Goal: Complete application form: Complete application form

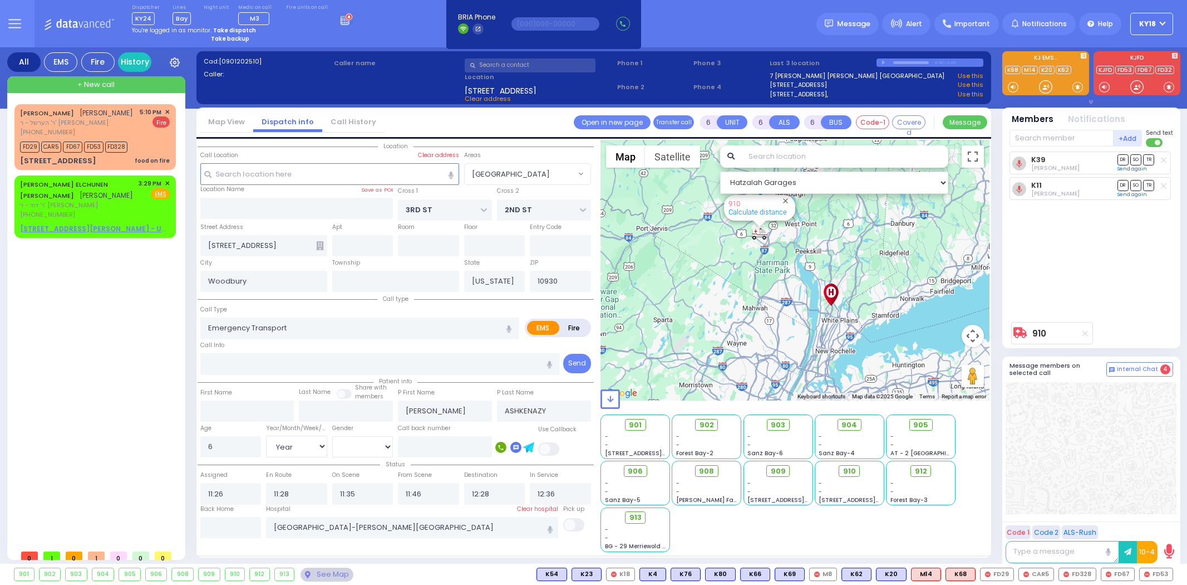
select select "[GEOGRAPHIC_DATA]"
select select "Year"
select select "[DEMOGRAPHIC_DATA]"
click at [1116, 304] on div "K39 [PERSON_NAME] DR SO TR DR" at bounding box center [1093, 233] width 166 height 165
click at [131, 224] on div "[STREET_ADDRESS][PERSON_NAME] - Use this" at bounding box center [95, 229] width 150 height 10
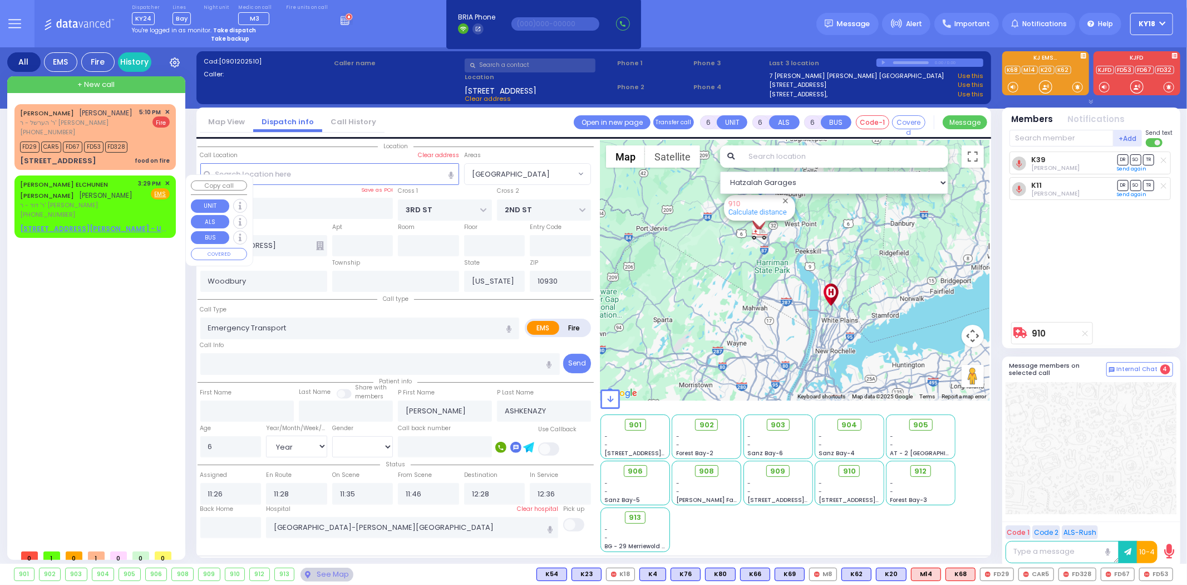
type input "2"
type input "1"
select select
radio input "true"
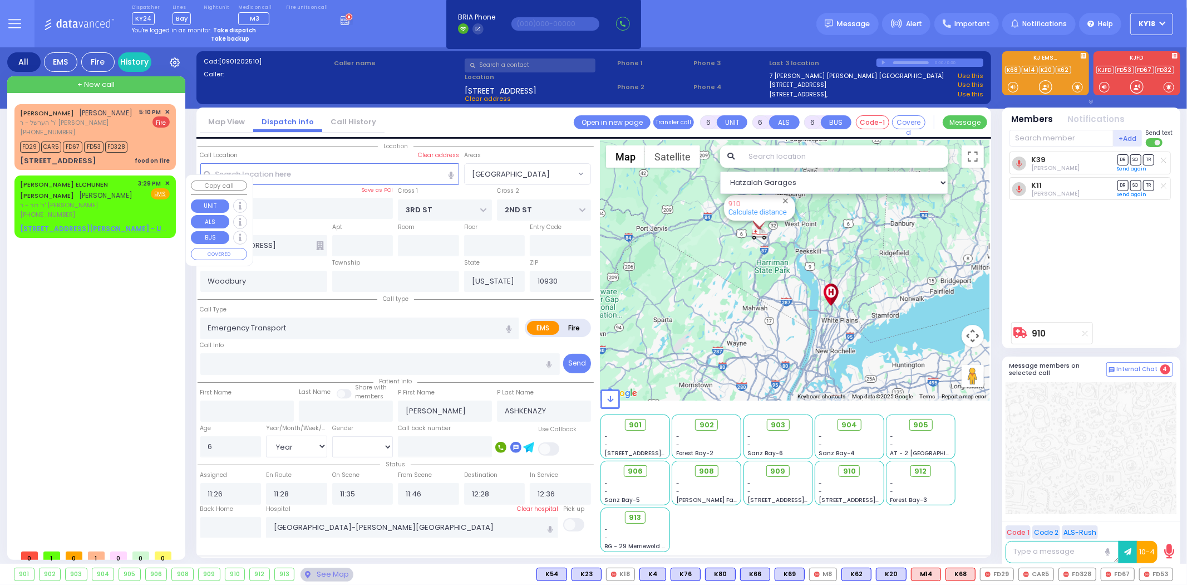
type input "[PERSON_NAME] ELCHUNEN"
type input "[PERSON_NAME]"
select select
type input "15:29"
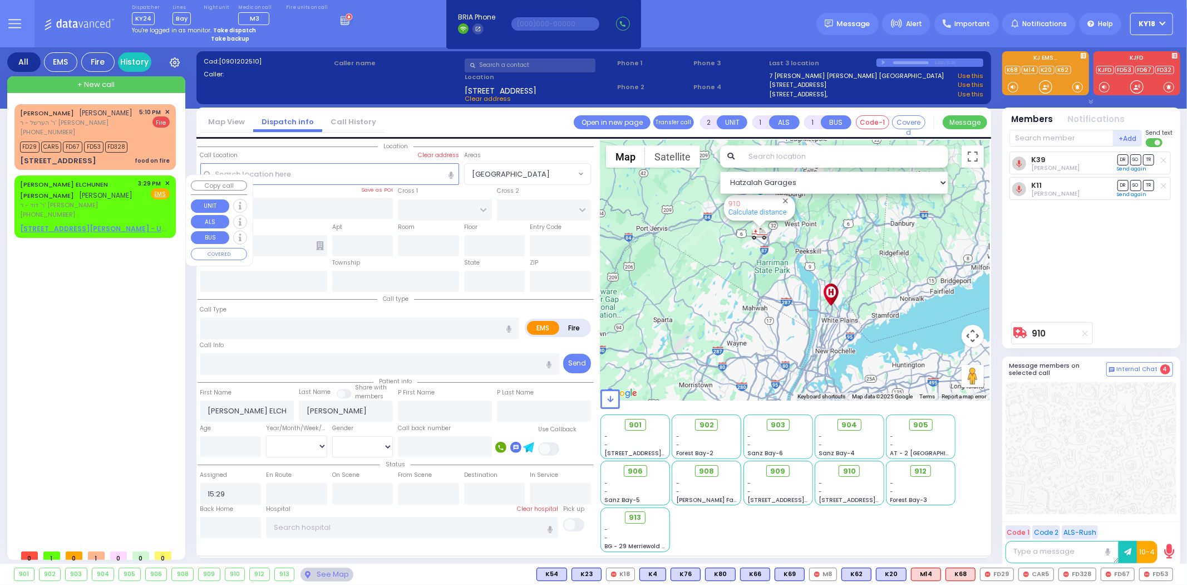
select select "Hatzalah Garages"
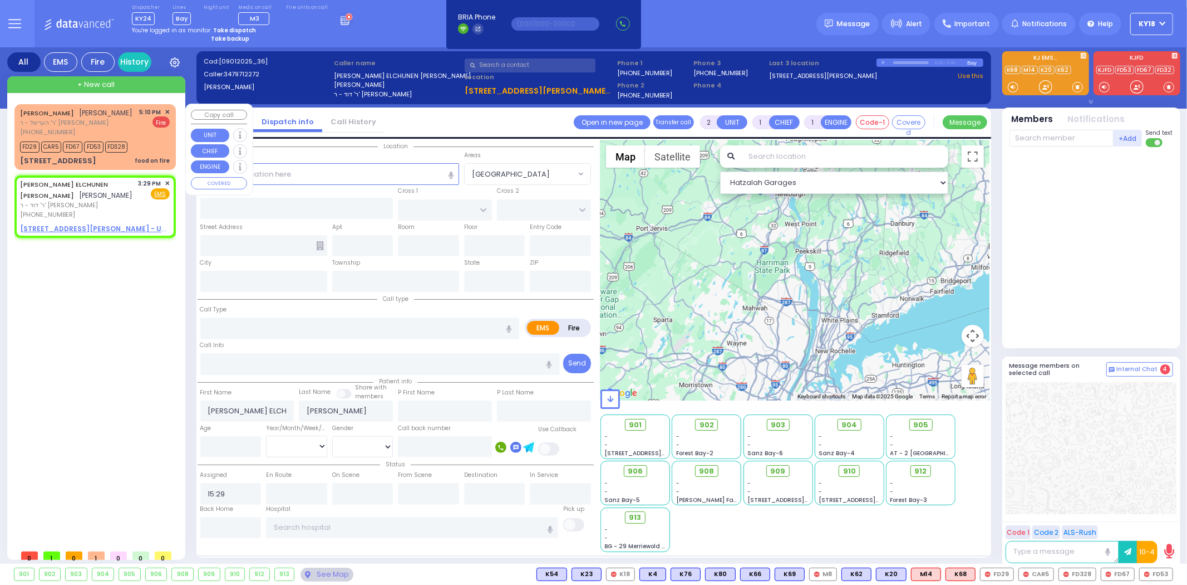
click at [153, 168] on div "[PERSON_NAME] [PERSON_NAME] ר' הערשל - ר' [PERSON_NAME] [PHONE_NUMBER] 5:10 PM …" at bounding box center [94, 137] width 161 height 66
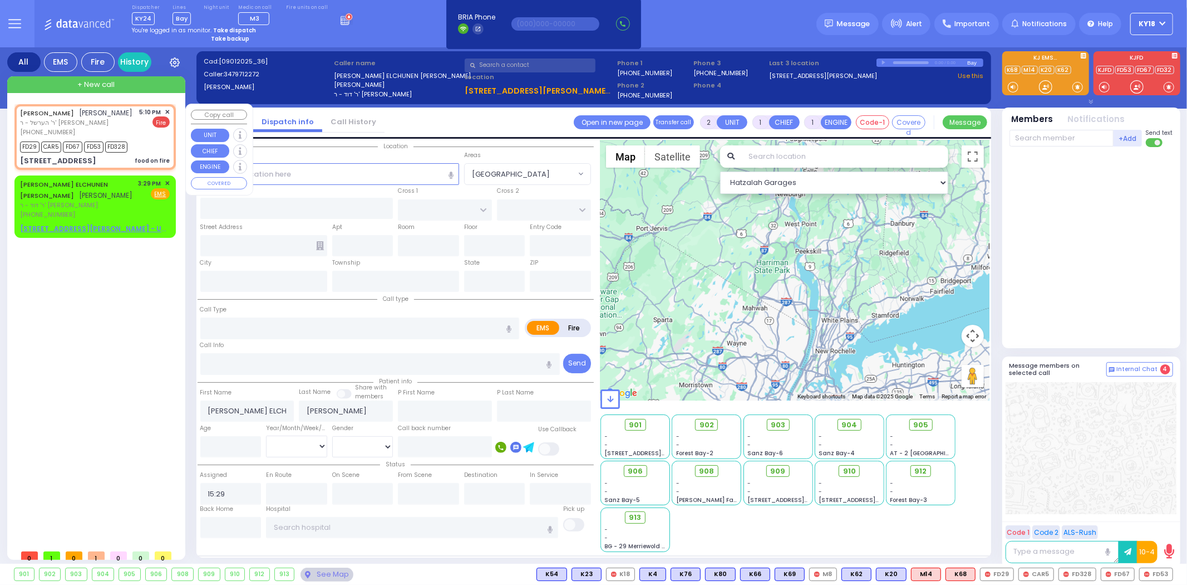
select select
type input "food on fire"
radio input "false"
radio input "true"
type input "[PERSON_NAME]"
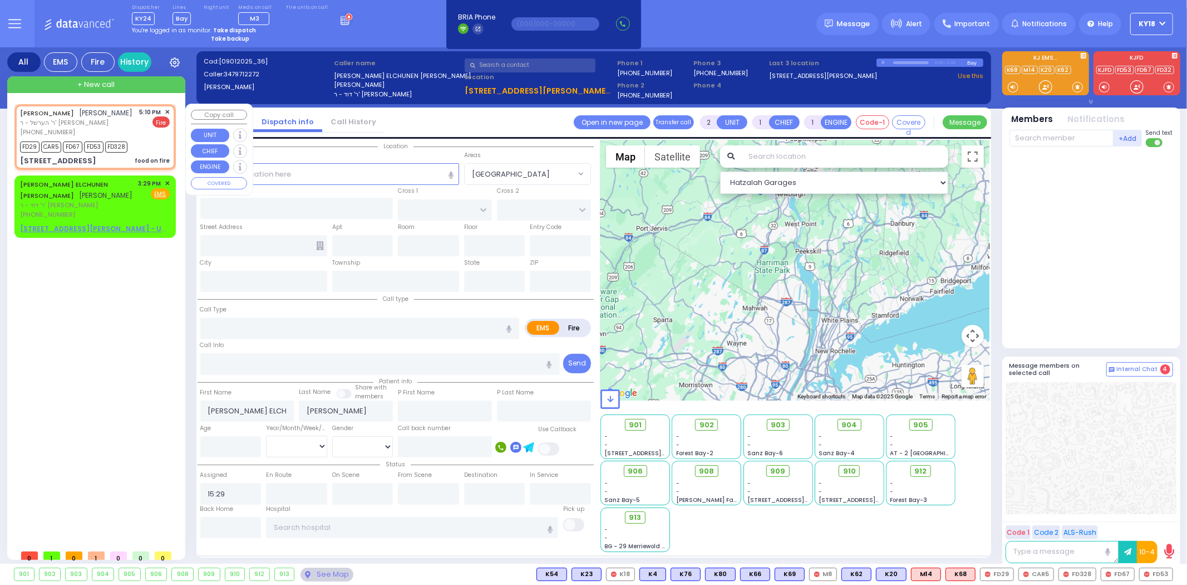
type input "[PERSON_NAME]"
select select
type input "17:10"
type input "17:11"
type input "ROVNA COURT"
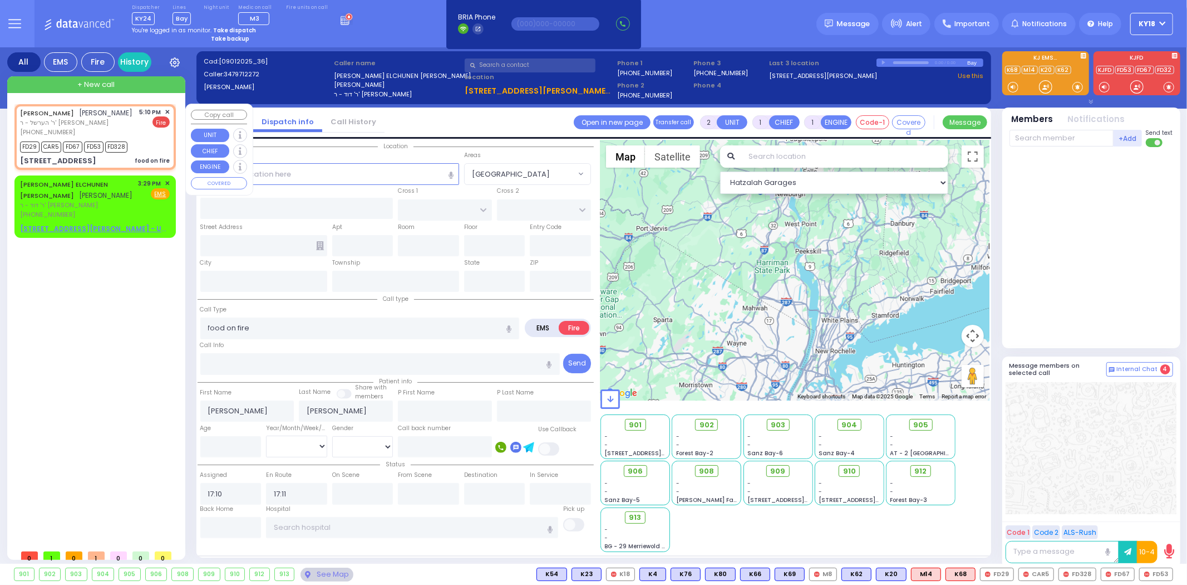
type input "[GEOGRAPHIC_DATA]"
type input "[STREET_ADDRESS]"
type input "302"
type input "Monroe"
type input "[US_STATE]"
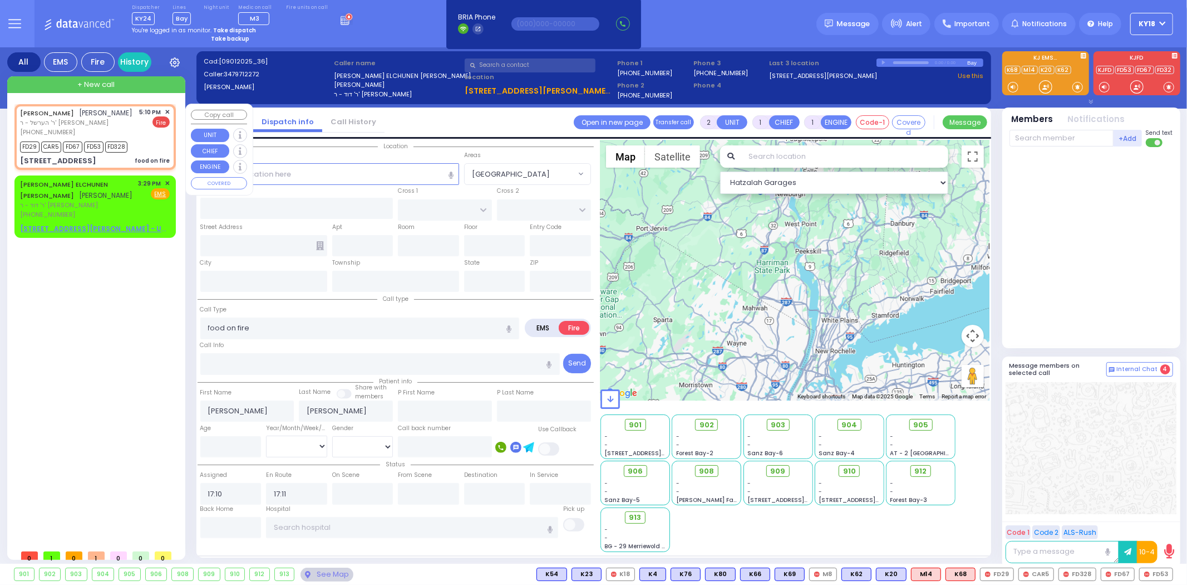
type input "10950"
select select "SECTION 5"
select select "Hatzalah Garages"
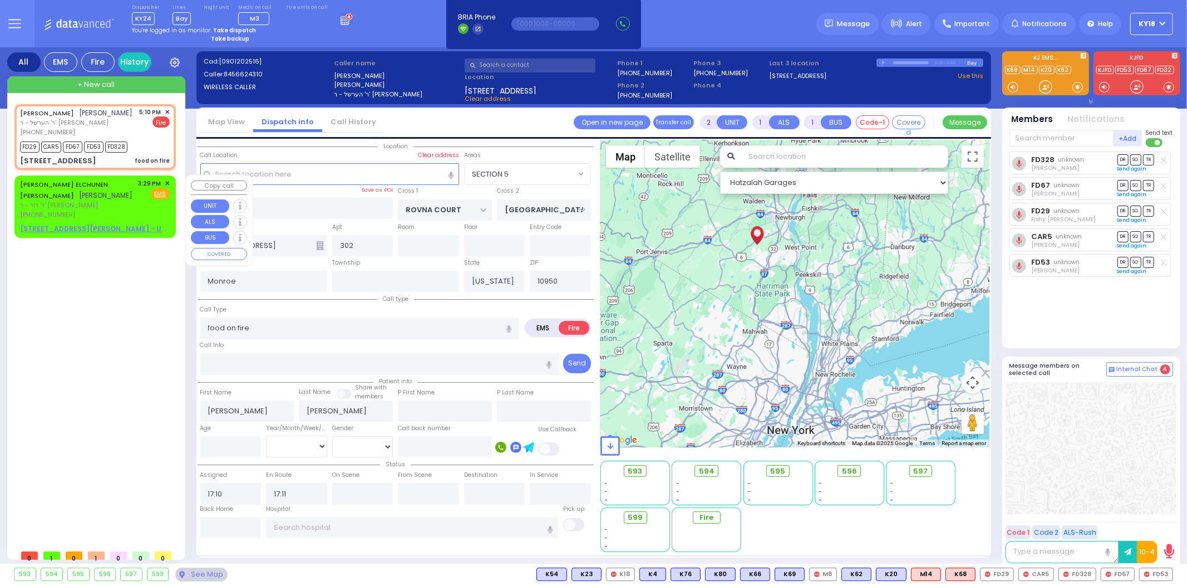
click at [106, 210] on div "[PHONE_NUMBER]" at bounding box center [77, 214] width 115 height 9
select select
radio input "true"
type input "[PERSON_NAME] ELCHUNEN"
type input "[PERSON_NAME]"
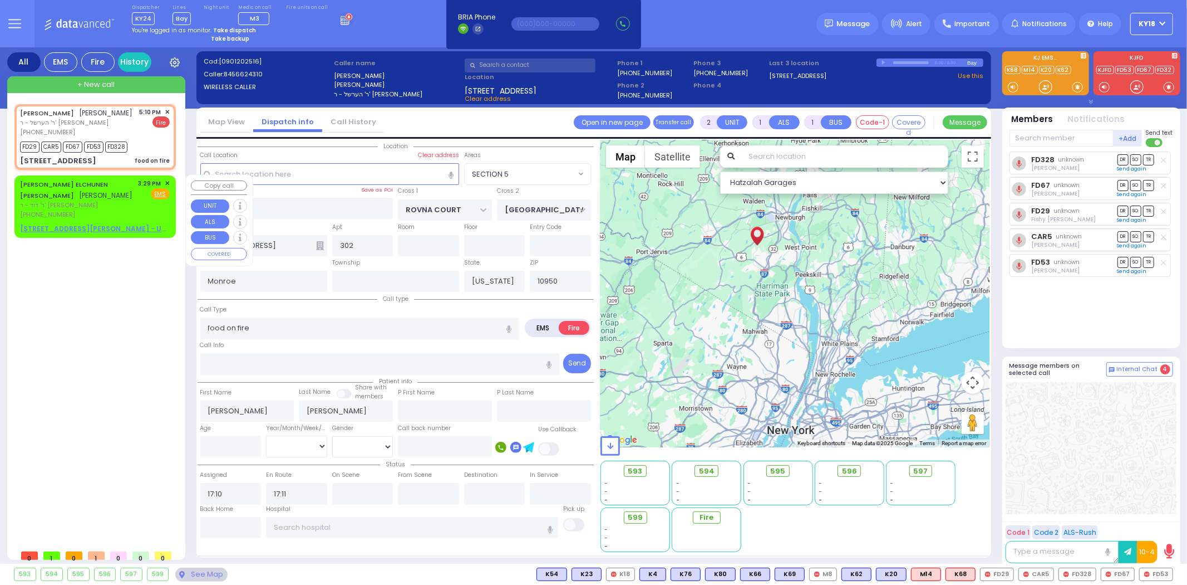
select select
type input "15:29"
select select "Hatzalah Garages"
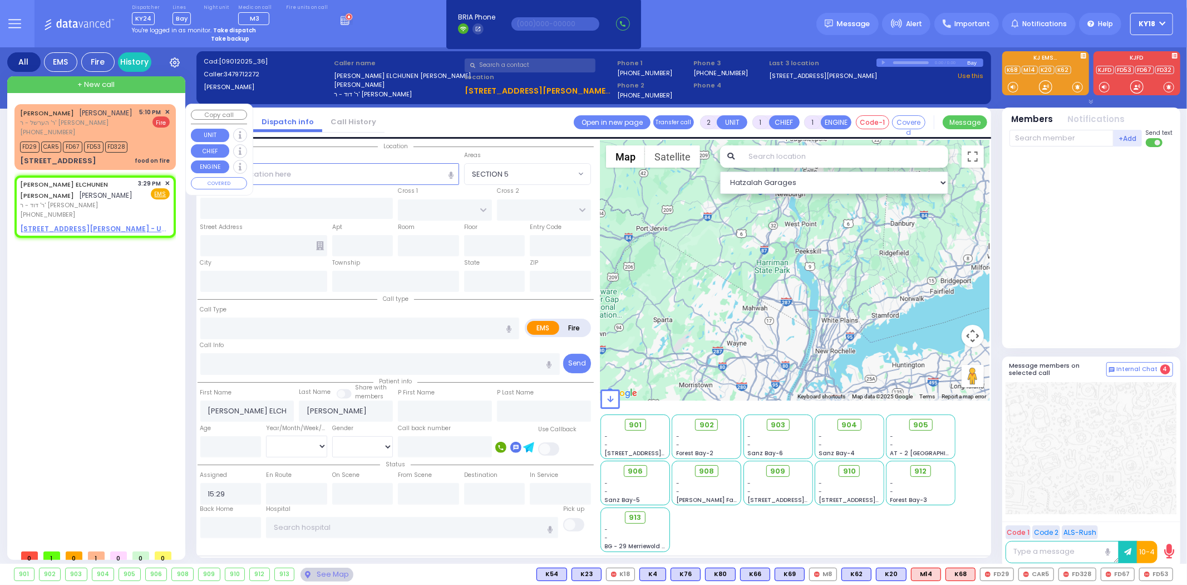
click at [131, 155] on div "[STREET_ADDRESS] food on fire" at bounding box center [95, 160] width 150 height 11
select select
type input "food on fire"
radio input "false"
radio input "true"
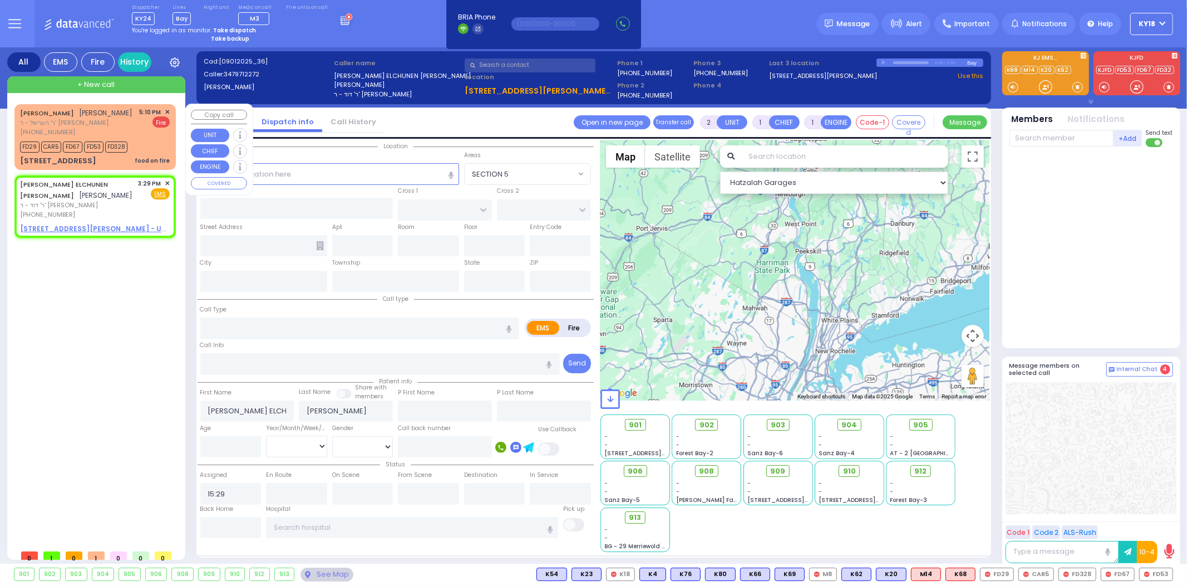
type input "[PERSON_NAME]"
select select
type input "17:10"
type input "17:11"
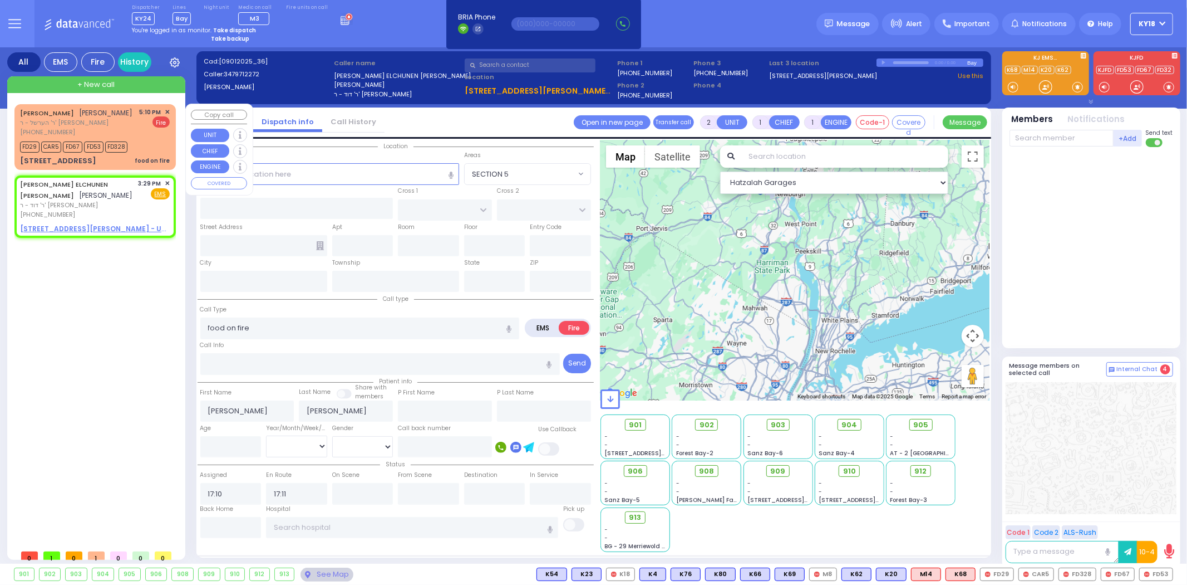
type input "ROVNA COURT"
type input "[GEOGRAPHIC_DATA]"
type input "[STREET_ADDRESS]"
type input "302"
type input "Monroe"
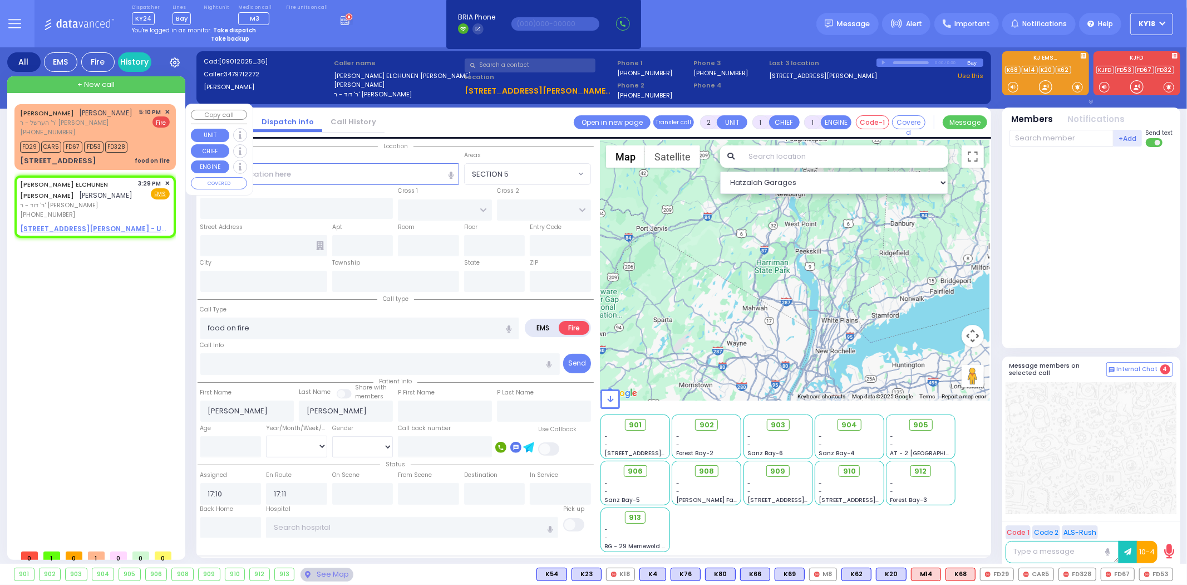
type input "[US_STATE]"
type input "10950"
select select "SECTION 5"
select select "Hatzalah Garages"
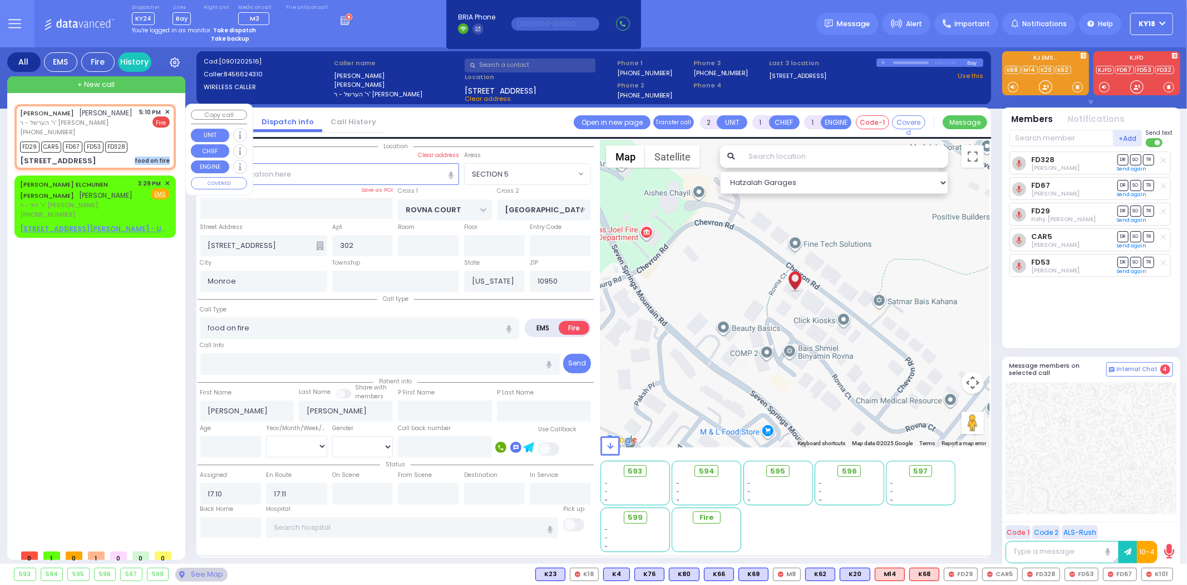
drag, startPoint x: 135, startPoint y: 160, endPoint x: 173, endPoint y: 163, distance: 37.4
click at [173, 163] on div "[PERSON_NAME] [PERSON_NAME] ר' הערשל - ר' [PERSON_NAME] [PHONE_NUMBER] 5:10 PM …" at bounding box center [95, 137] width 157 height 62
select select
radio input "true"
select select
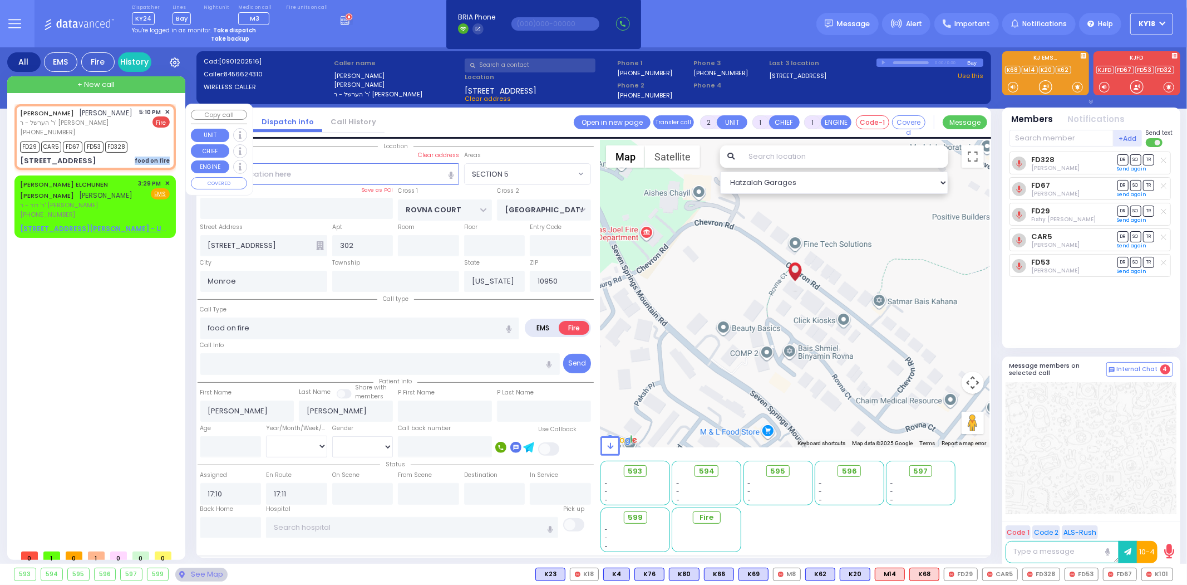
select select "SECTION 5"
select select "Hatzalah Garages"
drag, startPoint x: 82, startPoint y: 206, endPoint x: 14, endPoint y: 204, distance: 68.5
click at [14, 204] on div "[PERSON_NAME] [PERSON_NAME] [PERSON_NAME] ר' דוד - ר' [PERSON_NAME] [PHONE_NUMB…" at bounding box center [94, 206] width 161 height 62
select select
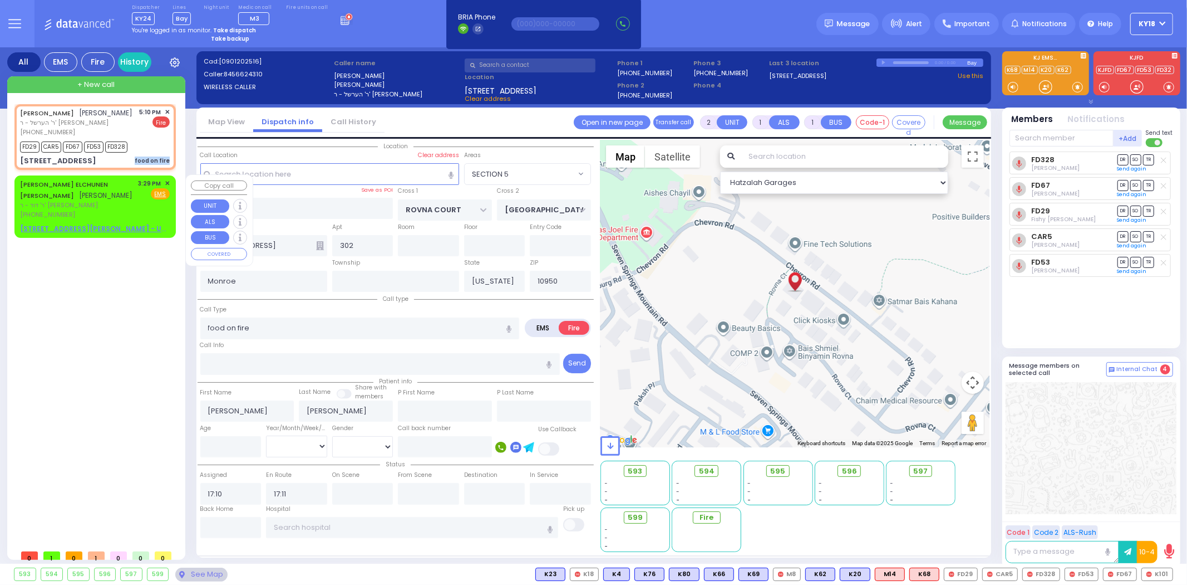
radio input "true"
type input "[PERSON_NAME] ELCHUNEN"
type input "[PERSON_NAME]"
select select
type input "15:29"
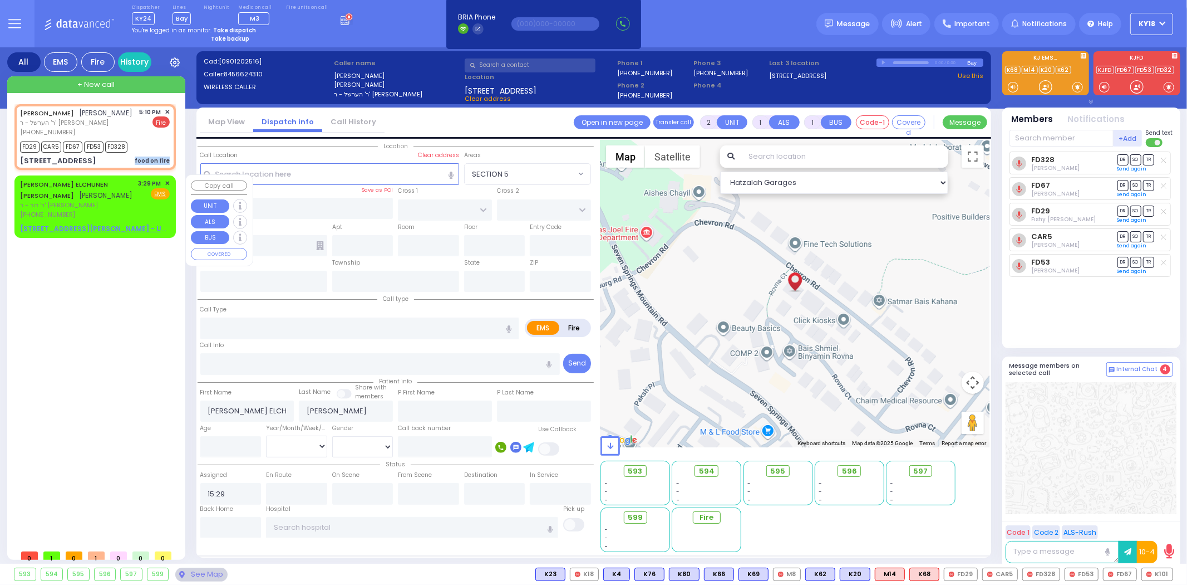
select select "Hatzalah Garages"
